Goal: Transaction & Acquisition: Download file/media

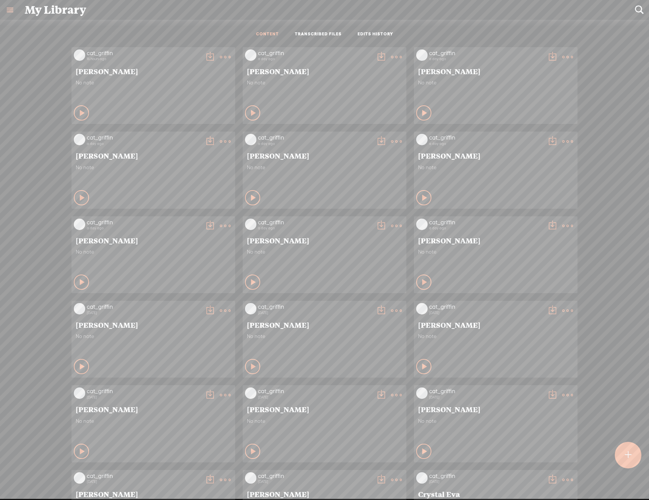
click at [393, 52] on t at bounding box center [396, 57] width 11 height 11
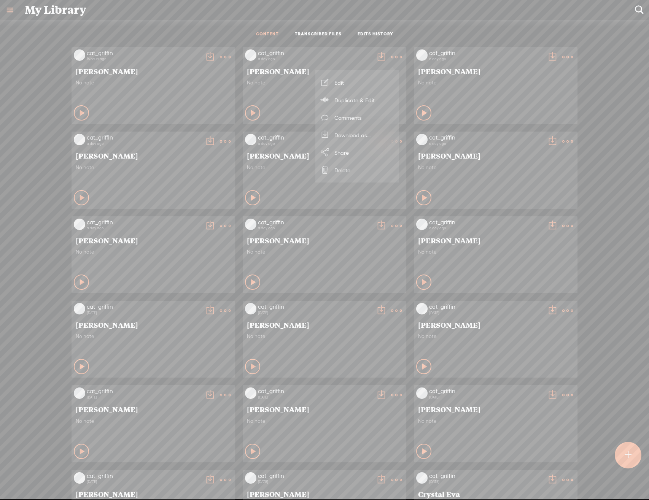
click at [380, 134] on link "Download as..." at bounding box center [357, 134] width 76 height 17
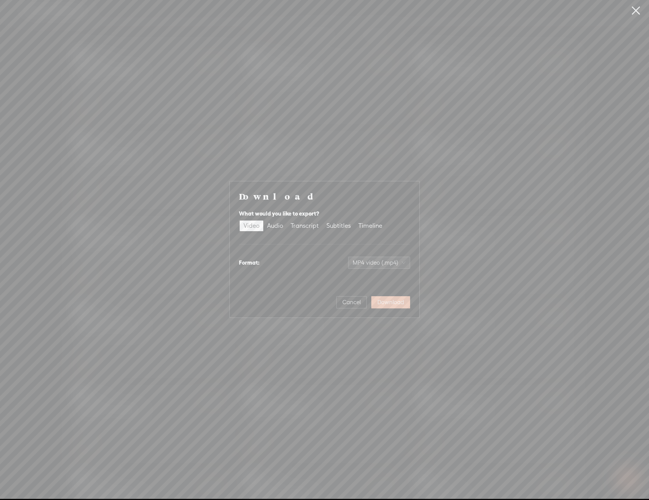
click at [394, 300] on span "Download" at bounding box center [390, 302] width 27 height 8
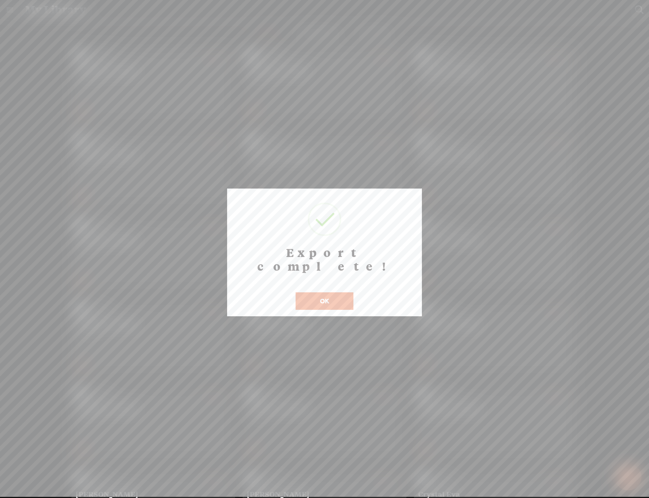
click at [335, 292] on button "OK" at bounding box center [324, 300] width 58 height 17
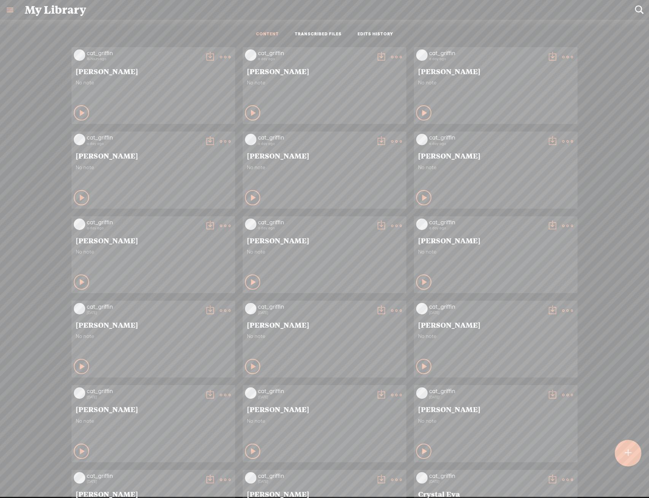
click at [562, 142] on t at bounding box center [567, 141] width 11 height 11
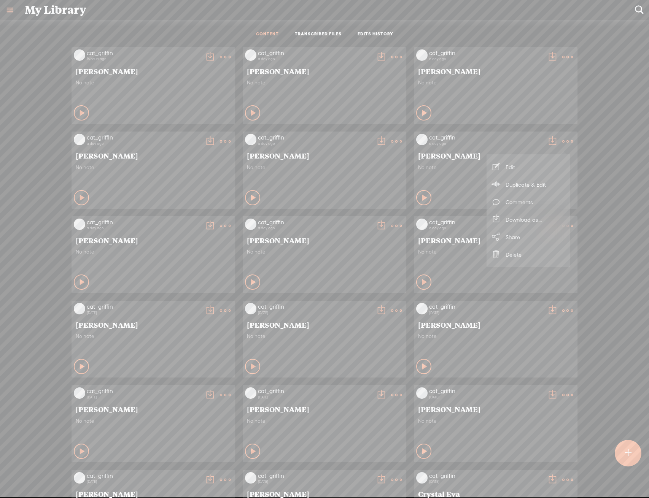
click at [539, 219] on link "Download as..." at bounding box center [528, 219] width 76 height 17
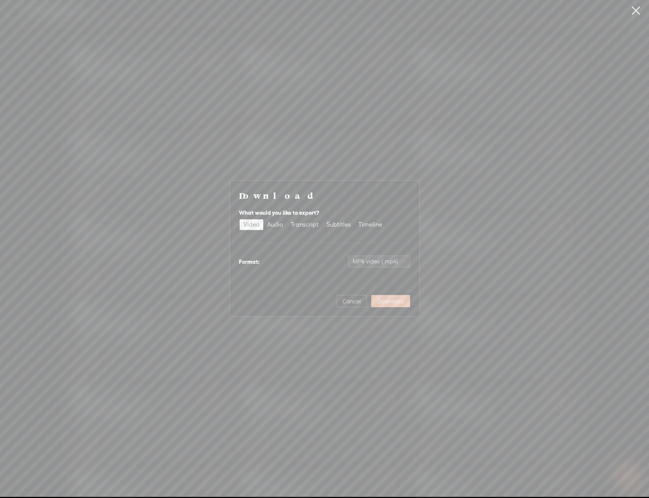
click at [378, 301] on span "Download" at bounding box center [390, 302] width 27 height 8
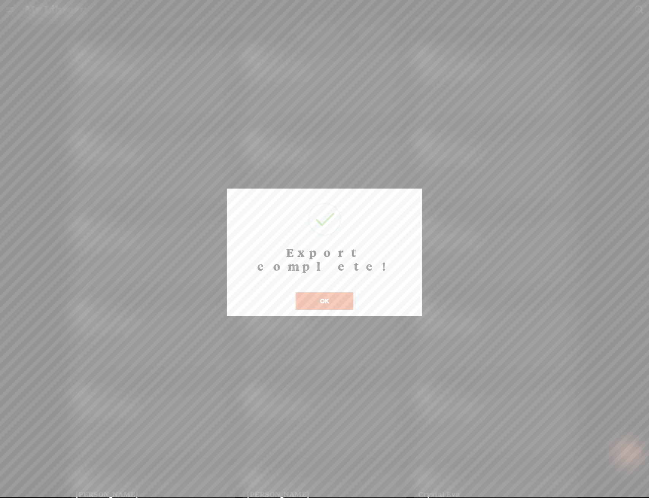
click at [319, 293] on button "OK" at bounding box center [324, 300] width 58 height 17
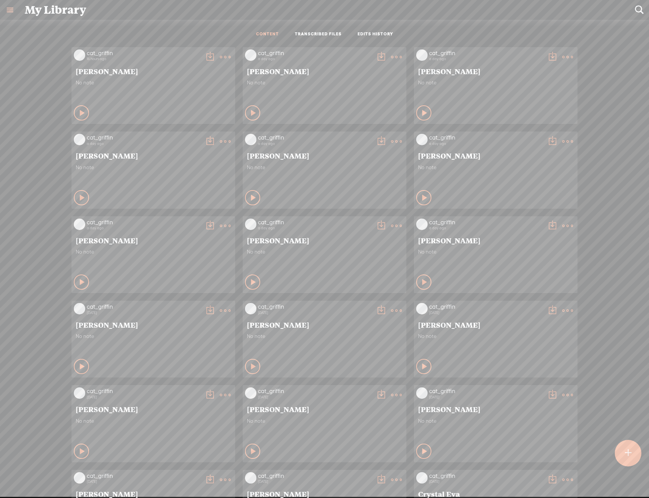
click at [560, 219] on icon at bounding box center [567, 226] width 15 height 15
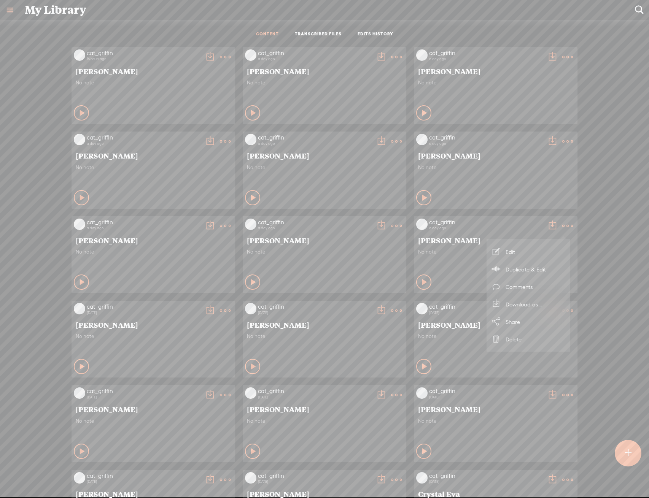
click at [518, 308] on link "Download as..." at bounding box center [528, 303] width 76 height 17
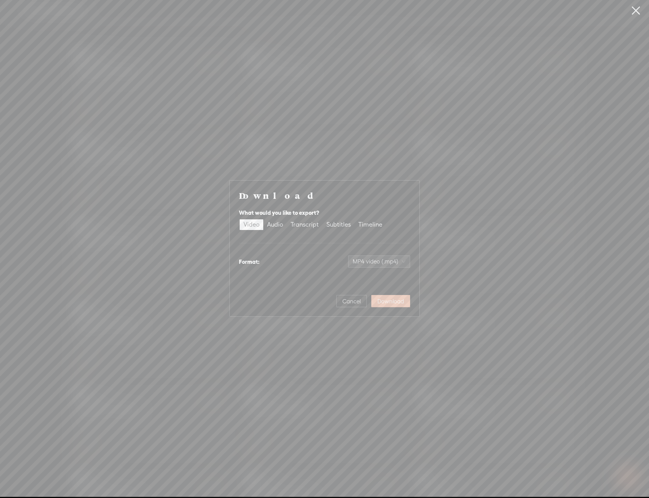
click at [388, 296] on button "Download" at bounding box center [390, 301] width 39 height 12
